Goal: Task Accomplishment & Management: Use online tool/utility

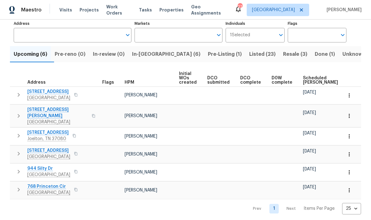
scroll to position [41, 0]
click at [157, 58] on span "In-reno (6)" at bounding box center [166, 54] width 68 height 9
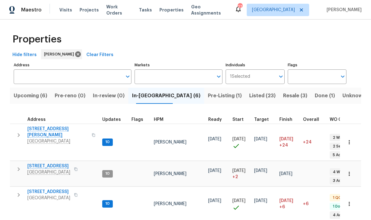
scroll to position [5, 0]
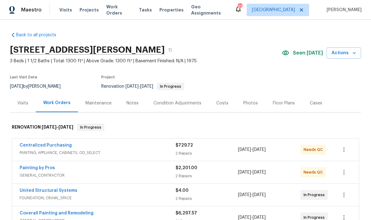
click at [137, 106] on div "Notes" at bounding box center [132, 103] width 12 height 6
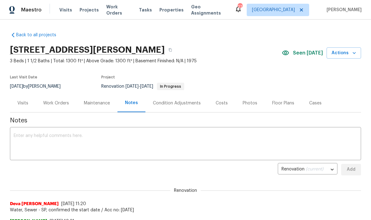
click at [54, 108] on div "Work Orders" at bounding box center [56, 103] width 41 height 18
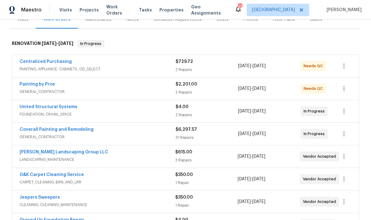
scroll to position [84, 0]
click at [34, 84] on link "Painting by Pros" at bounding box center [37, 85] width 35 height 4
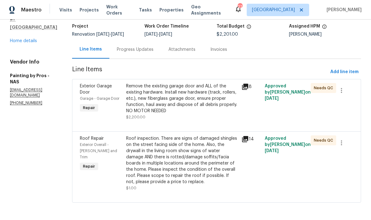
scroll to position [45, 0]
click at [249, 140] on icon at bounding box center [244, 139] width 7 height 7
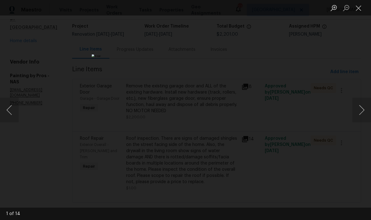
click at [361, 108] on button "Next image" at bounding box center [361, 110] width 19 height 25
click at [361, 111] on button "Next image" at bounding box center [361, 110] width 19 height 25
click at [363, 115] on button "Next image" at bounding box center [361, 110] width 19 height 25
click at [360, 110] on button "Next image" at bounding box center [361, 110] width 19 height 25
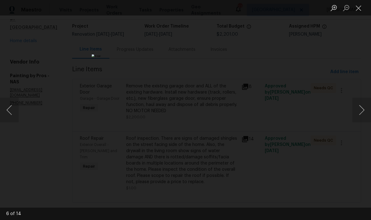
click at [361, 110] on button "Next image" at bounding box center [361, 110] width 19 height 25
click at [361, 112] on button "Next image" at bounding box center [361, 110] width 19 height 25
click at [362, 110] on button "Next image" at bounding box center [361, 110] width 19 height 25
click at [360, 111] on button "Next image" at bounding box center [361, 110] width 19 height 25
click at [360, 112] on button "Next image" at bounding box center [361, 110] width 19 height 25
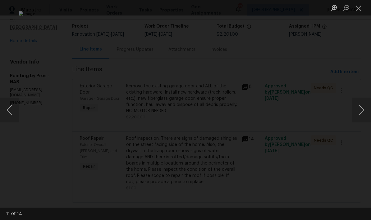
click at [359, 113] on button "Next image" at bounding box center [361, 110] width 19 height 25
click at [359, 112] on button "Next image" at bounding box center [361, 110] width 19 height 25
click at [359, 116] on button "Next image" at bounding box center [361, 110] width 19 height 25
click at [352, 110] on button "Next image" at bounding box center [361, 110] width 19 height 25
click at [359, 112] on button "Next image" at bounding box center [361, 110] width 19 height 25
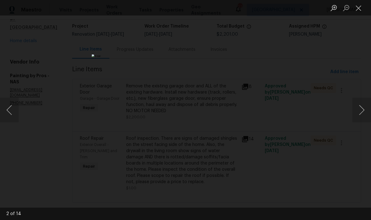
click at [361, 112] on button "Next image" at bounding box center [361, 110] width 19 height 25
click at [363, 111] on button "Next image" at bounding box center [361, 110] width 19 height 25
click at [359, 113] on button "Next image" at bounding box center [361, 110] width 19 height 25
click at [362, 110] on button "Next image" at bounding box center [361, 110] width 19 height 25
click at [361, 8] on button "Close lightbox" at bounding box center [358, 7] width 12 height 11
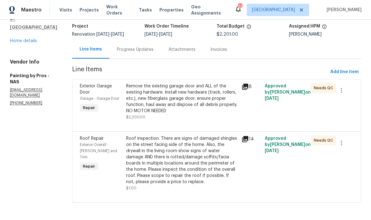
click at [184, 157] on div "Roof inspection. There are signs of damaged shingles on the street facing side …" at bounding box center [182, 161] width 112 height 50
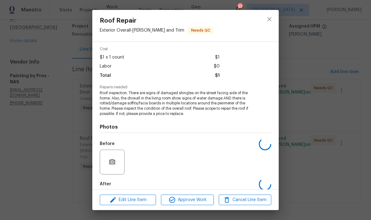
scroll to position [30, 0]
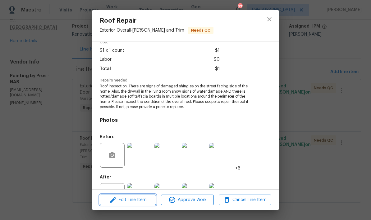
click at [134, 200] on span "Edit Line Item" at bounding box center [128, 200] width 52 height 8
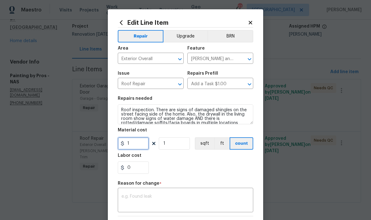
click at [142, 143] on input "1" at bounding box center [133, 144] width 31 height 12
click at [253, 23] on icon at bounding box center [250, 23] width 6 height 6
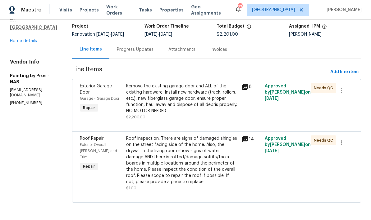
click at [148, 50] on div "Progress Updates" at bounding box center [135, 50] width 37 height 6
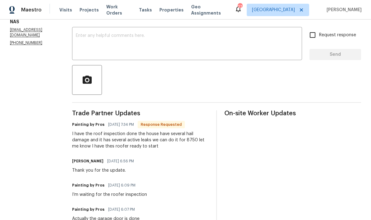
scroll to position [99, 0]
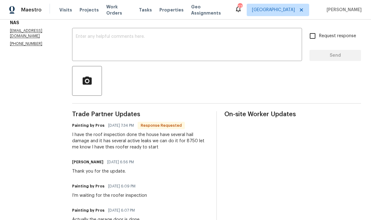
click at [178, 56] on textarea at bounding box center [187, 45] width 222 height 22
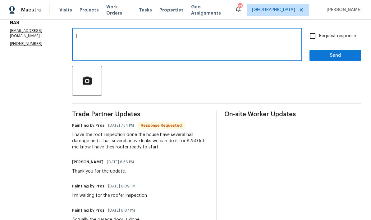
type textarea "I"
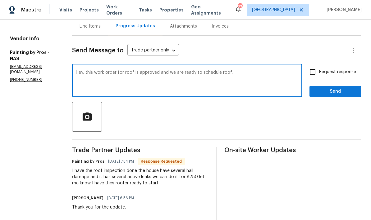
type textarea "Hey, this work order for roof is approved and we are ready to schedule roof."
click at [336, 96] on span "Send" at bounding box center [335, 92] width 42 height 8
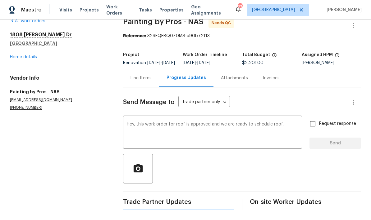
scroll to position [16, 0]
click at [145, 77] on div "Line Items" at bounding box center [140, 78] width 21 height 6
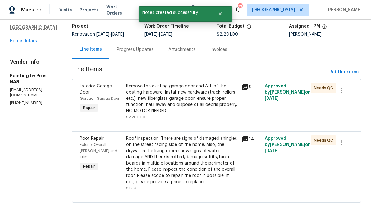
scroll to position [45, 0]
click at [192, 154] on div "Roof inspection. There are signs of damaged shingles on the street facing side …" at bounding box center [182, 161] width 112 height 50
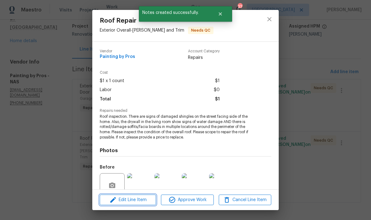
click at [137, 198] on span "Edit Line Item" at bounding box center [128, 200] width 52 height 8
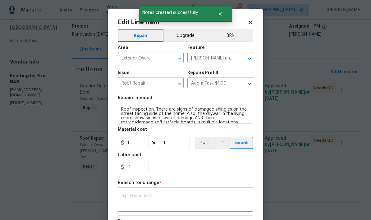
click at [251, 22] on icon at bounding box center [250, 23] width 6 height 6
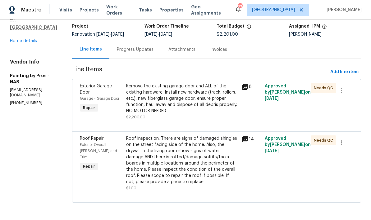
click at [153, 49] on div "Progress Updates" at bounding box center [135, 50] width 37 height 6
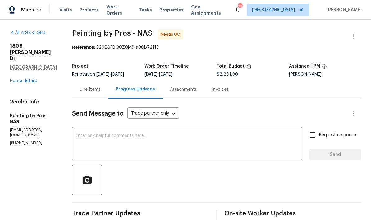
click at [100, 93] on div "Line Items" at bounding box center [89, 90] width 21 height 6
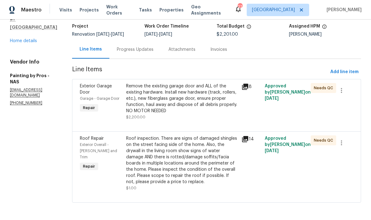
scroll to position [45, 0]
click at [188, 159] on div "Roof inspection. There are signs of damaged shingles on the street facing side …" at bounding box center [182, 161] width 112 height 50
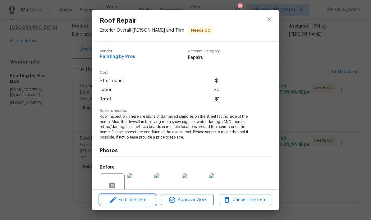
click at [139, 198] on span "Edit Line Item" at bounding box center [128, 200] width 52 height 8
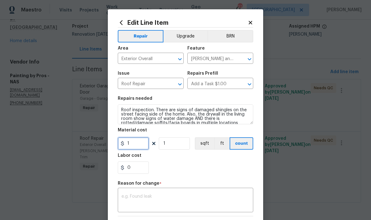
click at [140, 148] on input "1" at bounding box center [133, 144] width 31 height 12
type input "8750"
click at [210, 195] on div "Repair Upgrade BRN Area Exterior Overall ​ Feature Eaves and Trim ​ Issue Roof …" at bounding box center [185, 151] width 135 height 247
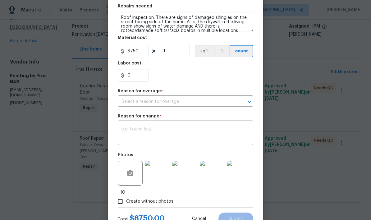
scroll to position [97, 0]
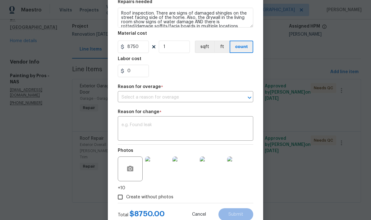
click at [202, 100] on input "text" at bounding box center [177, 98] width 118 height 10
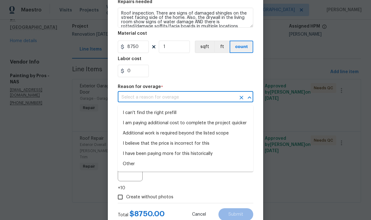
click at [228, 135] on li "Additional work is required beyond the listed scope" at bounding box center [185, 134] width 135 height 10
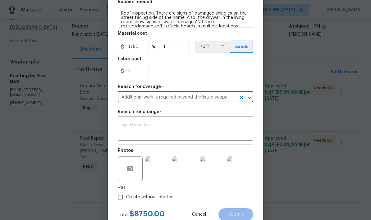
type input "Additional work is required beyond the listed scope"
click at [224, 132] on textarea at bounding box center [185, 129] width 128 height 13
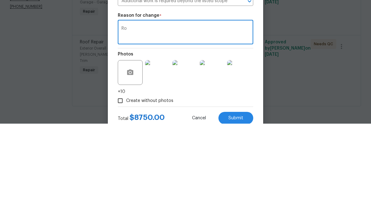
type textarea "R"
type textarea "u"
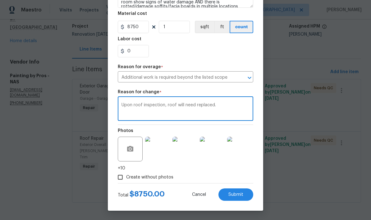
scroll to position [119, 0]
type textarea "Upon roof inspection, roof will need replaced."
click at [239, 195] on span "Submit" at bounding box center [235, 195] width 15 height 5
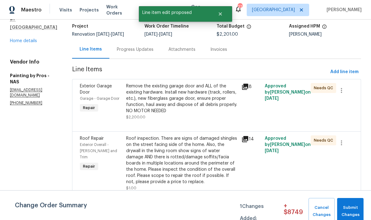
scroll to position [0, 0]
click at [357, 207] on span "Submit Changes" at bounding box center [350, 212] width 20 height 14
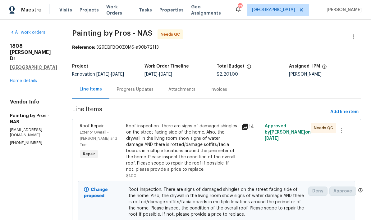
click at [17, 79] on link "Home details" at bounding box center [23, 81] width 27 height 4
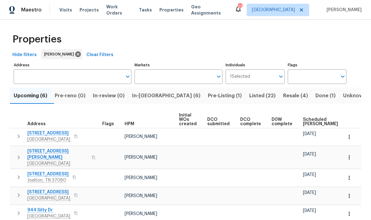
click at [249, 97] on span "Listed (22)" at bounding box center [262, 96] width 26 height 9
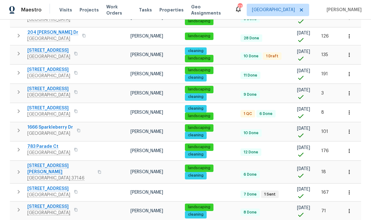
scroll to position [349, 0]
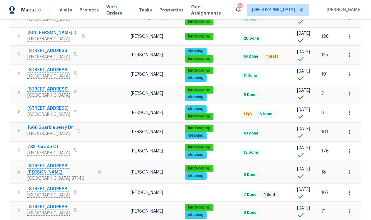
click at [45, 186] on span "2511 Ashland City Rd" at bounding box center [48, 189] width 43 height 6
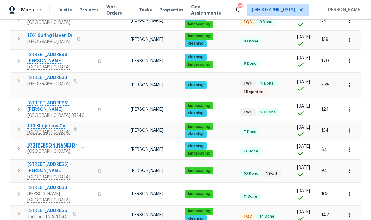
scroll to position [26, 0]
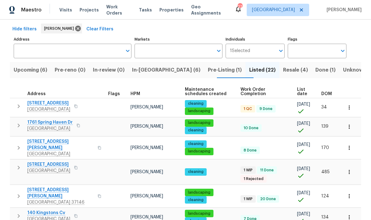
click at [152, 70] on span "In-reno (6)" at bounding box center [166, 70] width 68 height 9
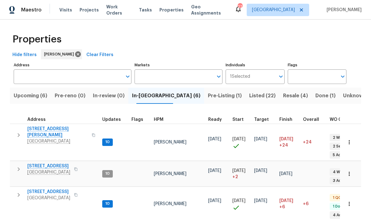
scroll to position [5, 0]
click at [43, 163] on span "1837 Twin Rivers Rd" at bounding box center [48, 166] width 43 height 6
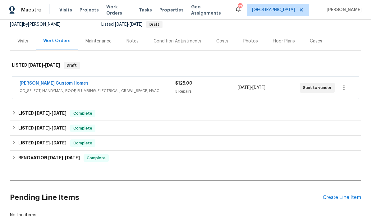
scroll to position [63, 0]
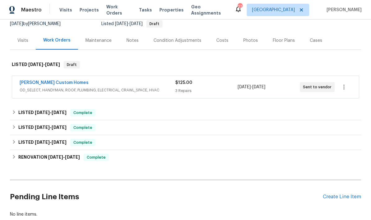
click at [34, 82] on link "Rappa Custom Homes" at bounding box center [54, 83] width 69 height 4
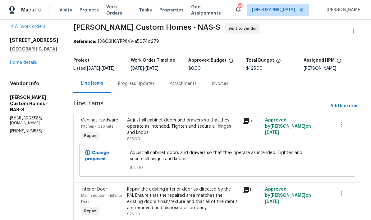
scroll to position [2, 0]
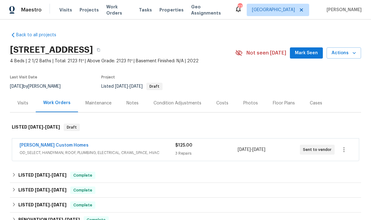
click at [35, 146] on link "[PERSON_NAME] Custom Homes" at bounding box center [54, 145] width 69 height 4
